Goal: Information Seeking & Learning: Learn about a topic

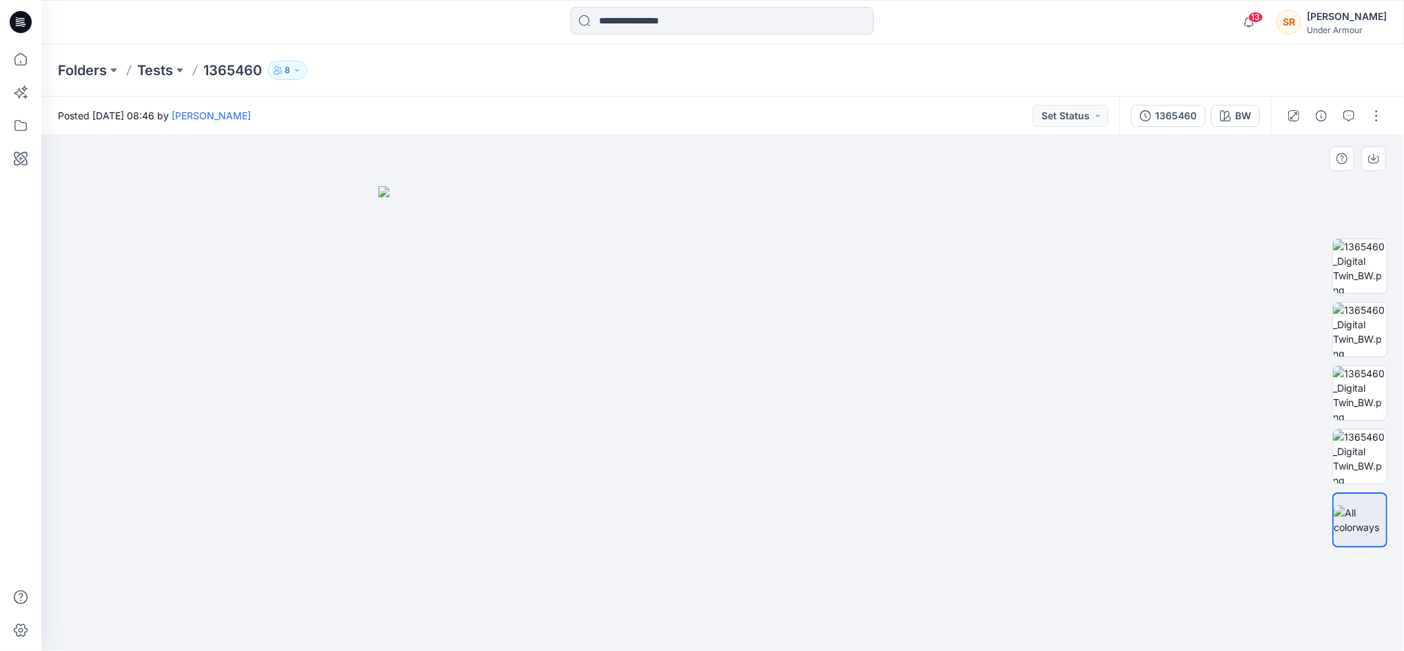
drag, startPoint x: 856, startPoint y: 315, endPoint x: 715, endPoint y: 351, distance: 145.1
click at [715, 350] on img at bounding box center [722, 418] width 689 height 465
drag, startPoint x: 777, startPoint y: 364, endPoint x: 558, endPoint y: 449, distance: 235.0
click at [538, 427] on img at bounding box center [722, 418] width 689 height 465
click at [1346, 367] on img at bounding box center [1360, 393] width 54 height 54
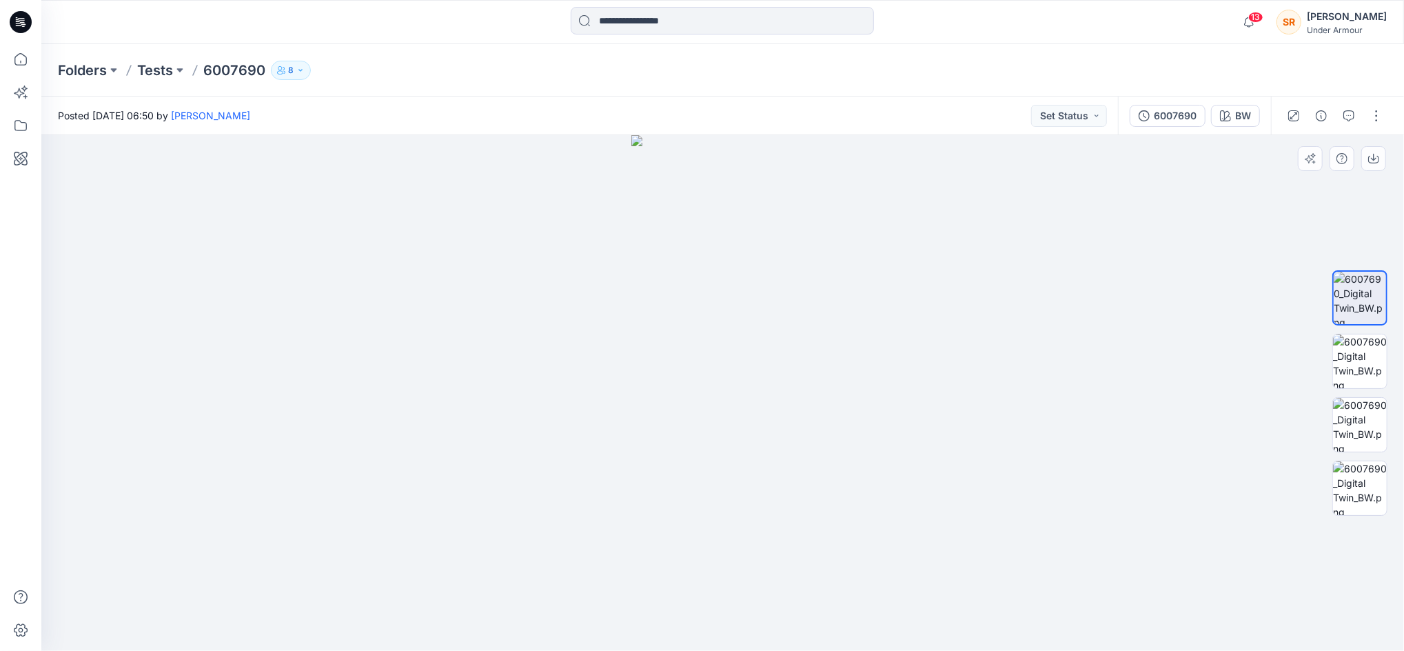
drag, startPoint x: 798, startPoint y: 301, endPoint x: 697, endPoint y: 307, distance: 100.8
click at [697, 307] on img at bounding box center [722, 393] width 183 height 516
drag, startPoint x: 711, startPoint y: 338, endPoint x: 813, endPoint y: 344, distance: 101.5
click at [813, 344] on img at bounding box center [722, 393] width 183 height 516
click at [1354, 378] on img at bounding box center [1360, 361] width 54 height 54
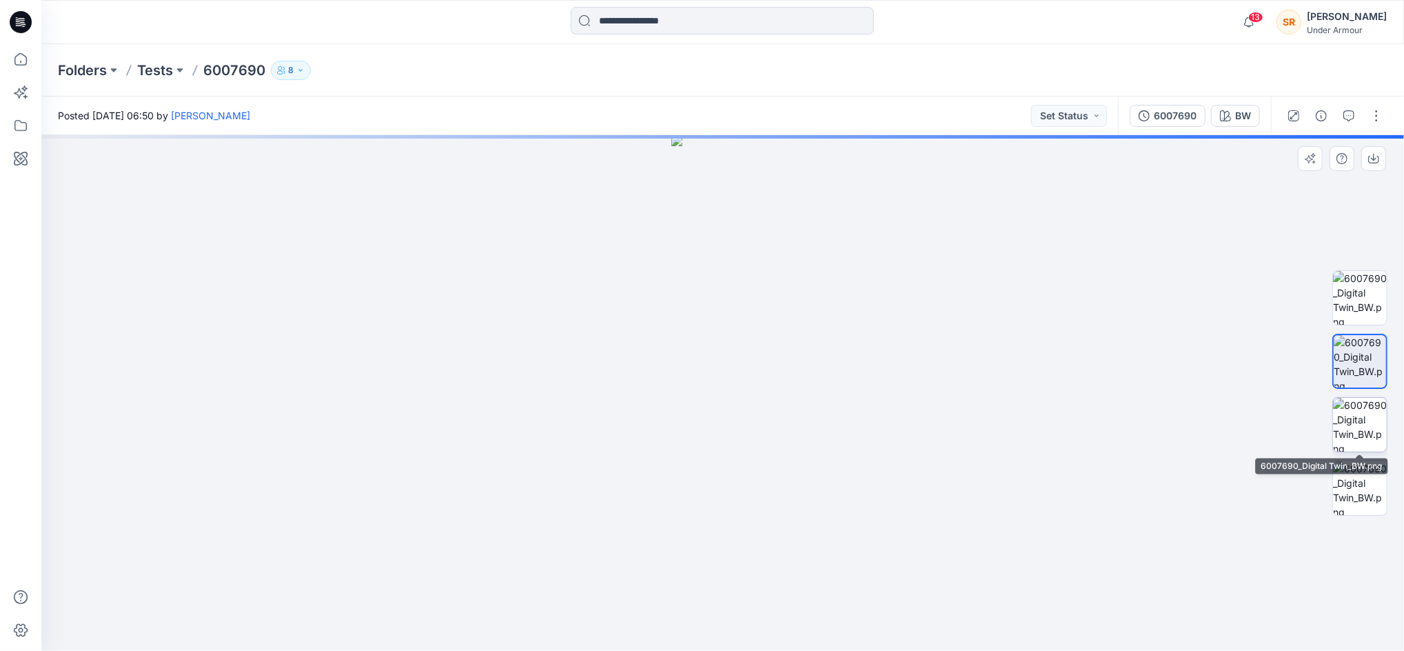
click at [1366, 420] on img at bounding box center [1360, 425] width 54 height 54
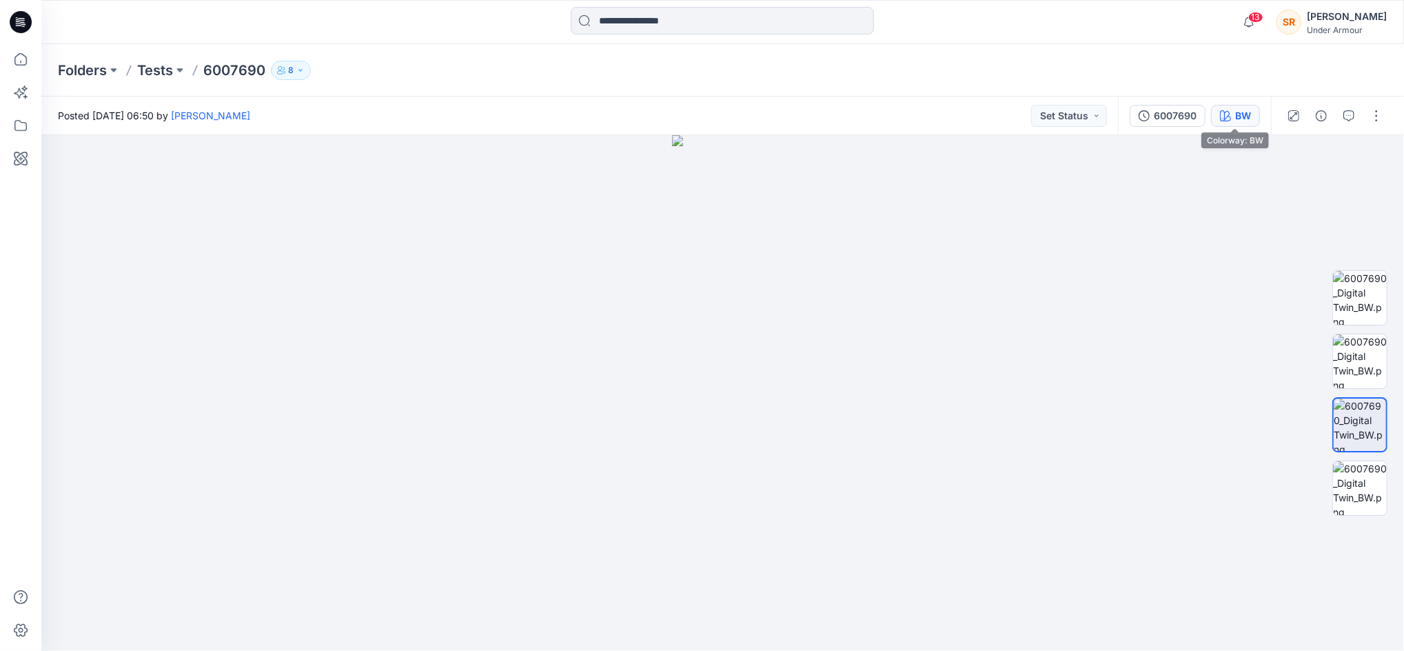
click at [1247, 119] on div "BW" at bounding box center [1243, 115] width 16 height 15
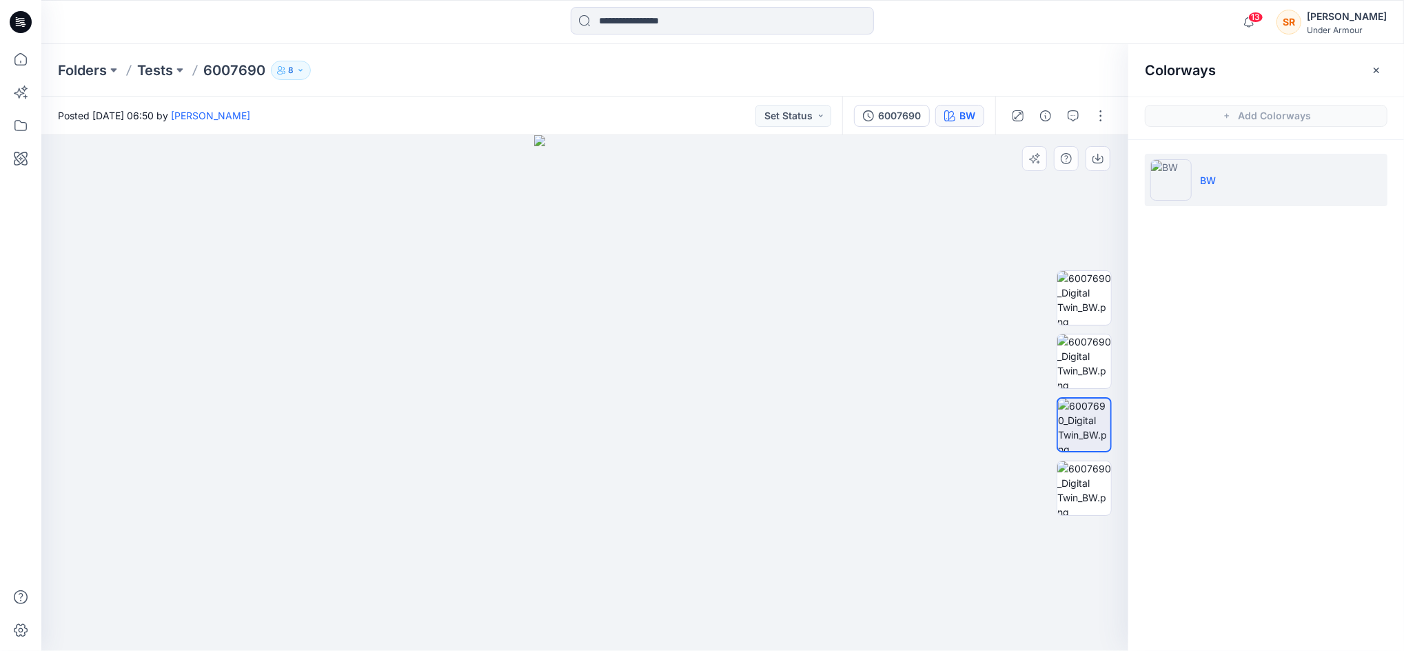
drag, startPoint x: 569, startPoint y: 315, endPoint x: 690, endPoint y: 335, distance: 122.9
click at [690, 335] on div at bounding box center [584, 393] width 1087 height 516
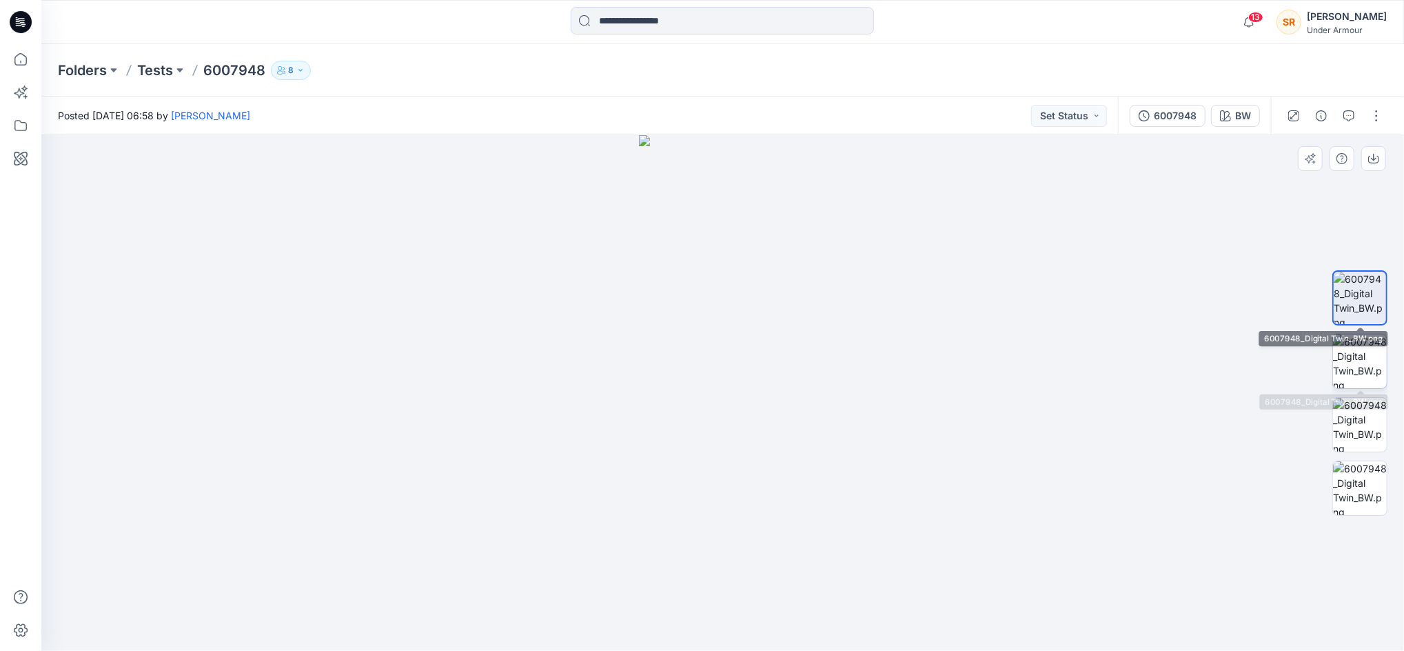
click at [1380, 361] on img at bounding box center [1360, 361] width 54 height 54
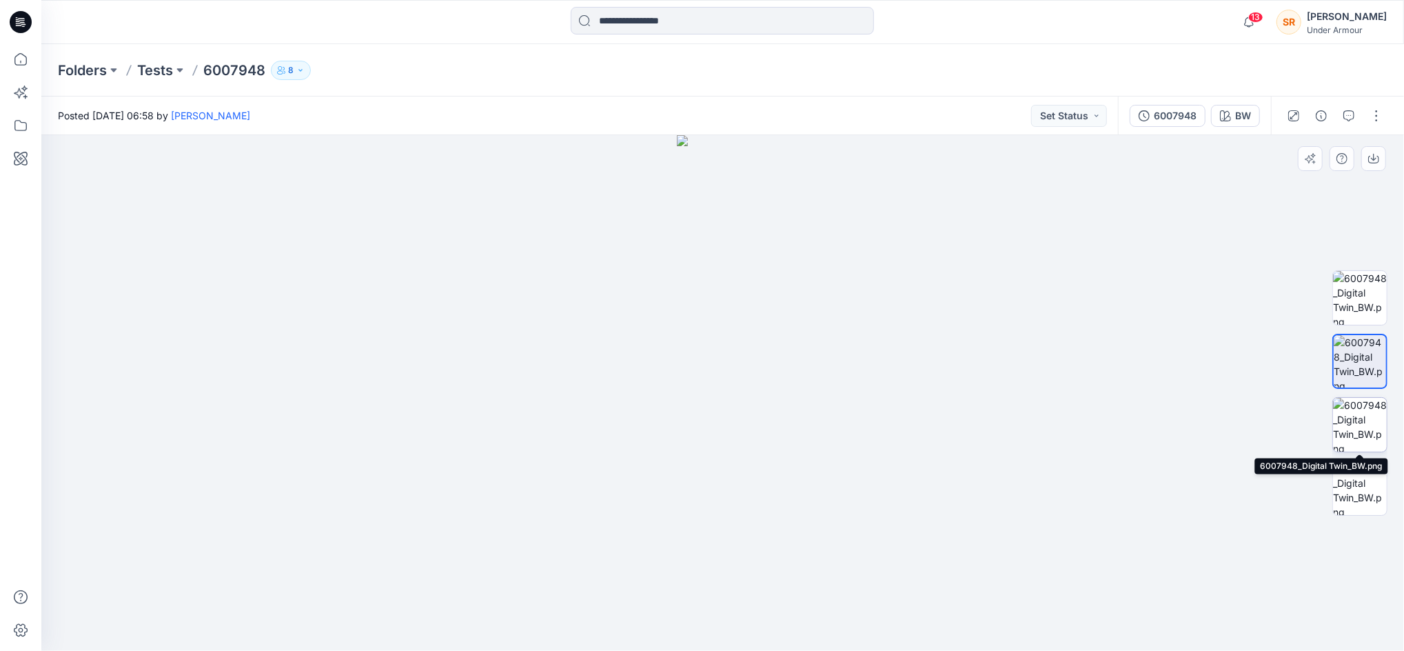
click at [1374, 411] on img at bounding box center [1360, 425] width 54 height 54
click at [1211, 179] on div at bounding box center [722, 393] width 1363 height 516
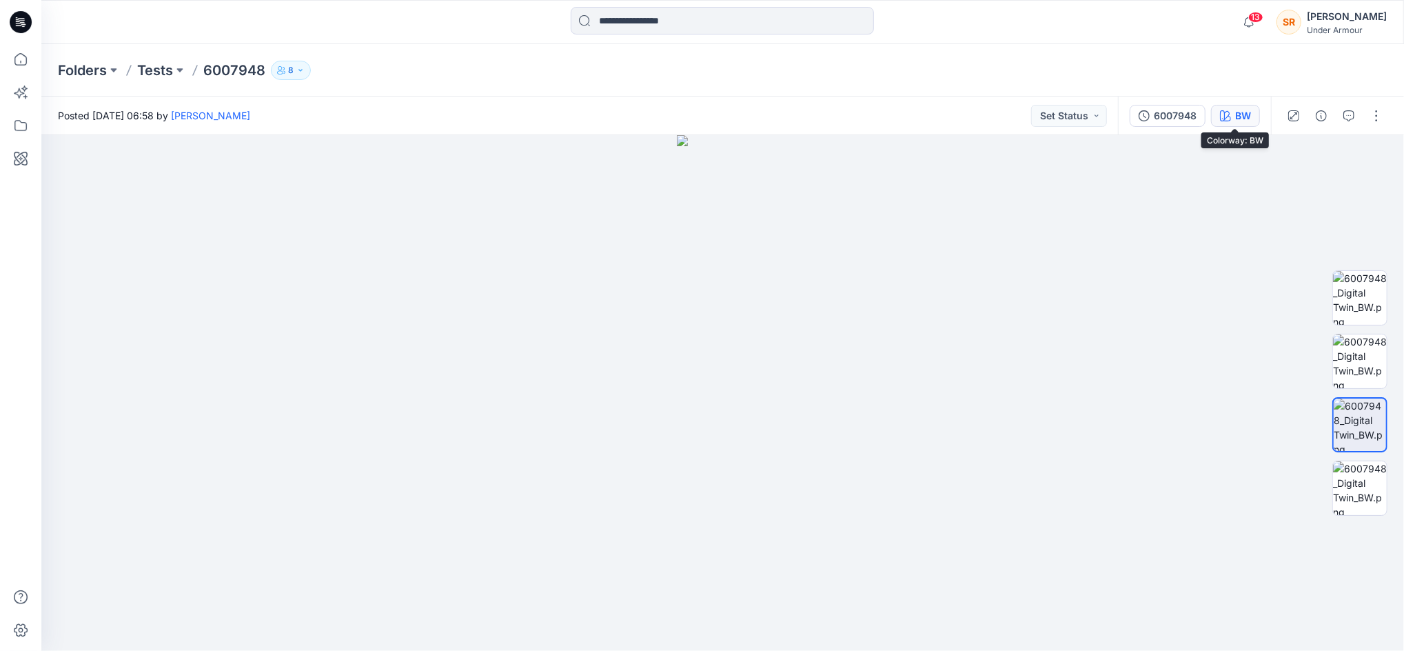
click at [1241, 118] on div "BW" at bounding box center [1243, 115] width 16 height 15
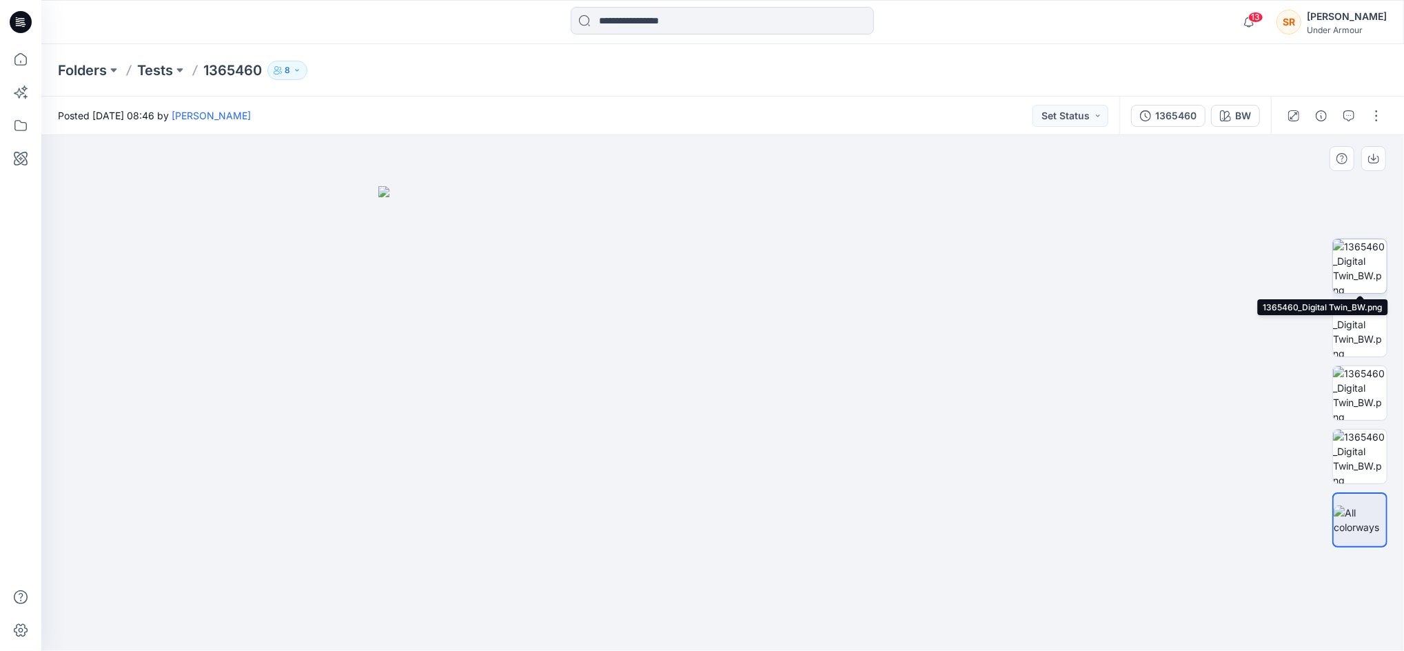
click at [1369, 261] on img at bounding box center [1360, 266] width 54 height 54
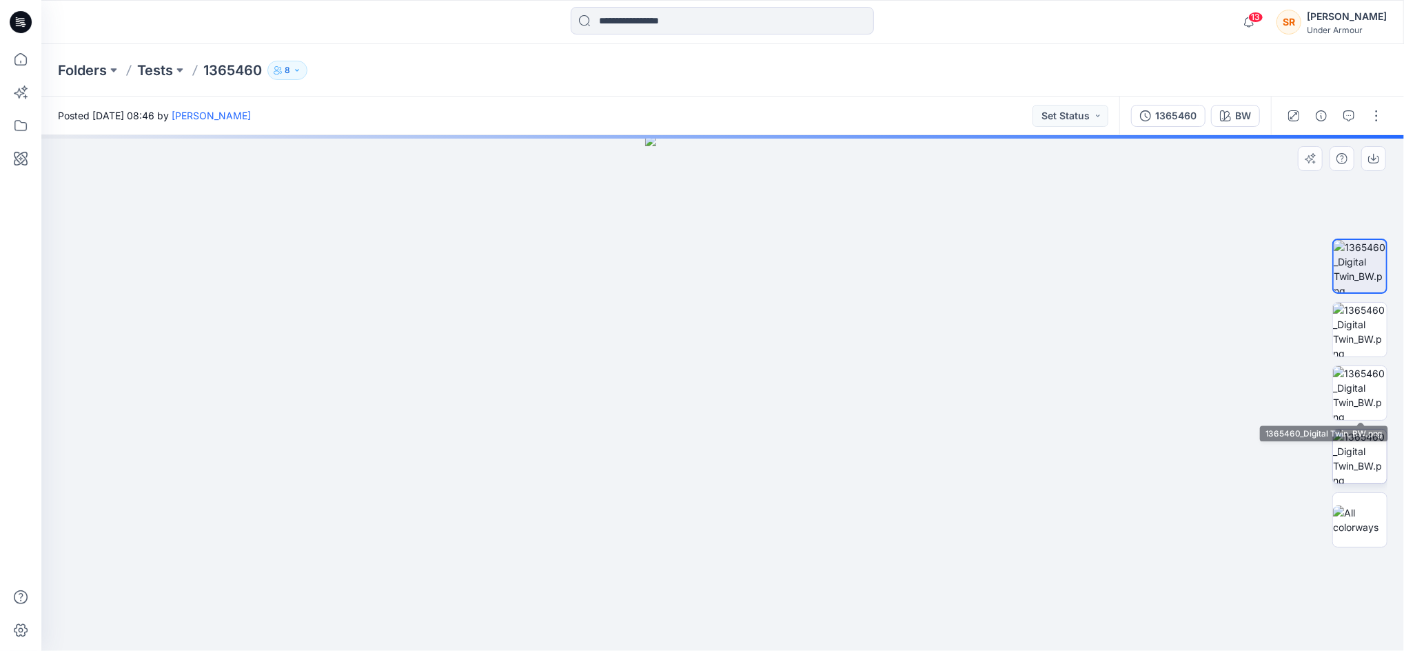
click at [1369, 436] on img at bounding box center [1360, 456] width 54 height 54
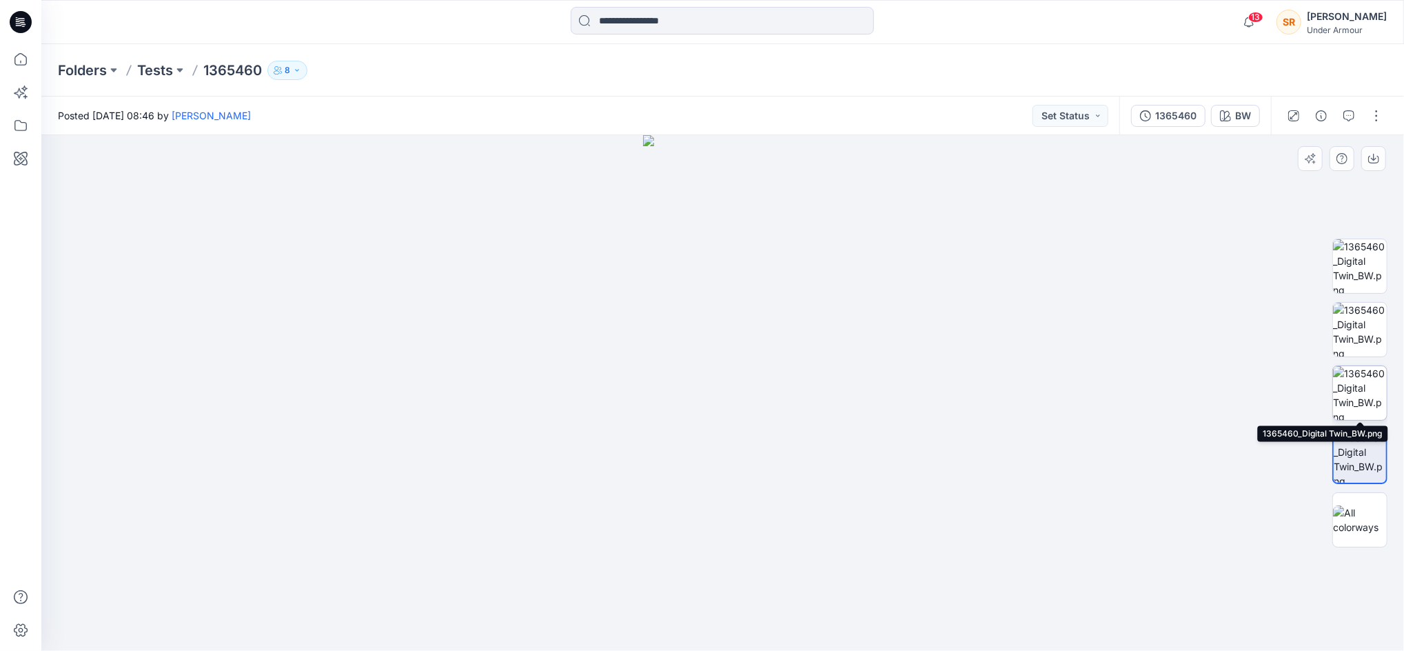
click at [1363, 380] on img at bounding box center [1360, 393] width 54 height 54
click at [1241, 110] on div "BW" at bounding box center [1243, 115] width 16 height 15
